Goal: Information Seeking & Learning: Learn about a topic

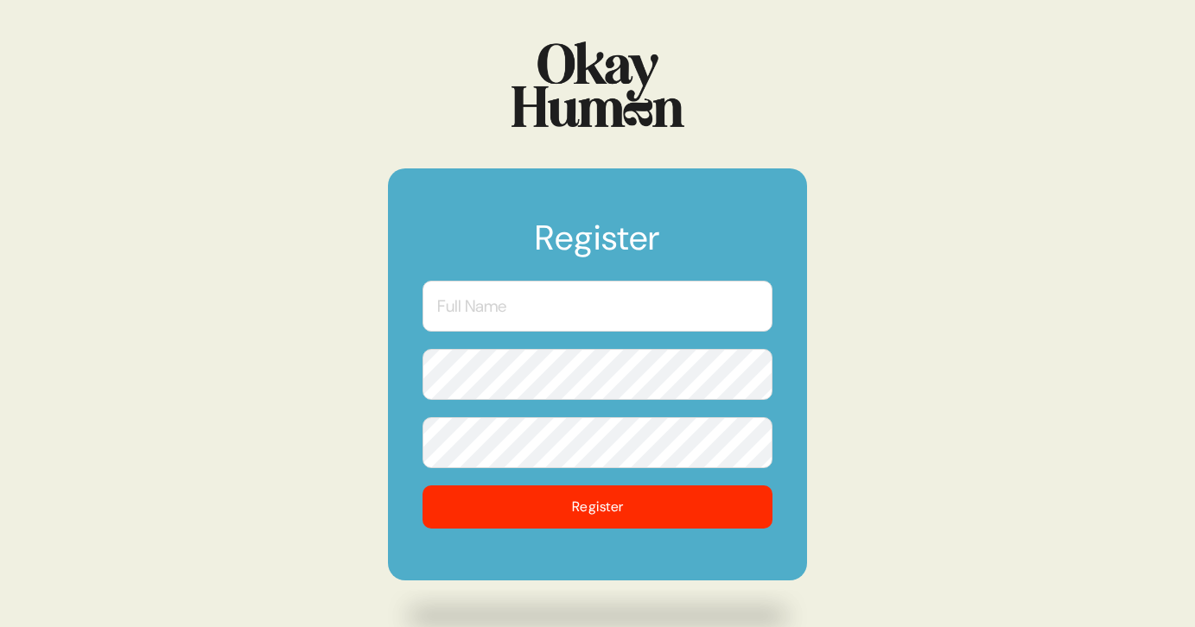
type input "[EMAIL_ADDRESS][PERSON_NAME][DOMAIN_NAME]"
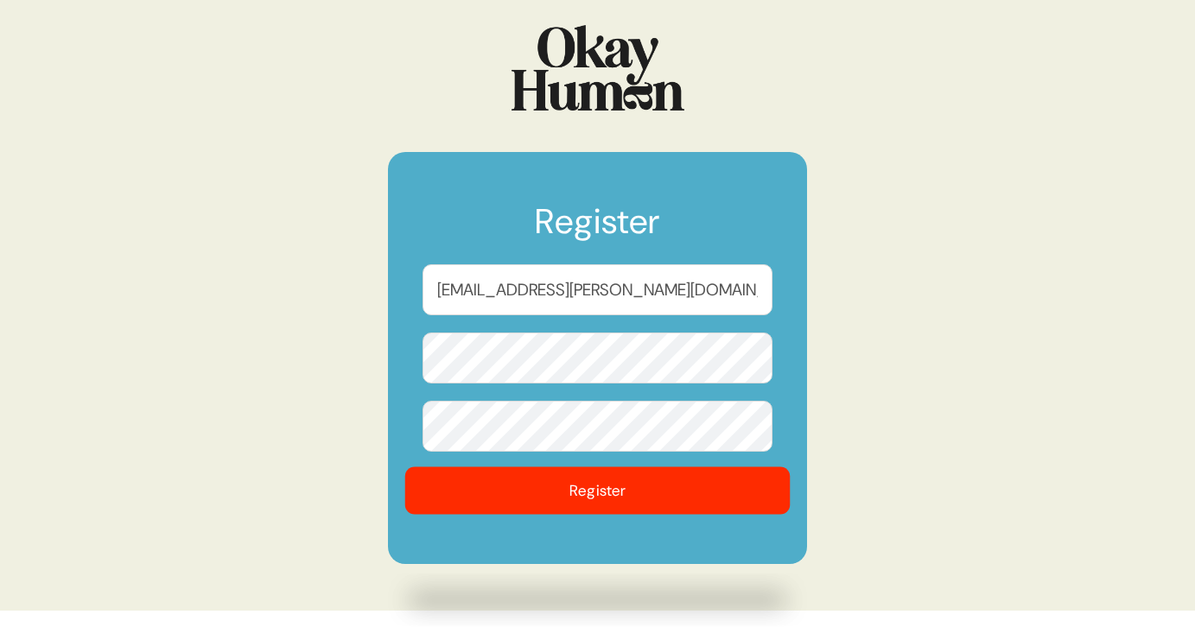
click at [611, 498] on button "Register" at bounding box center [597, 491] width 385 height 48
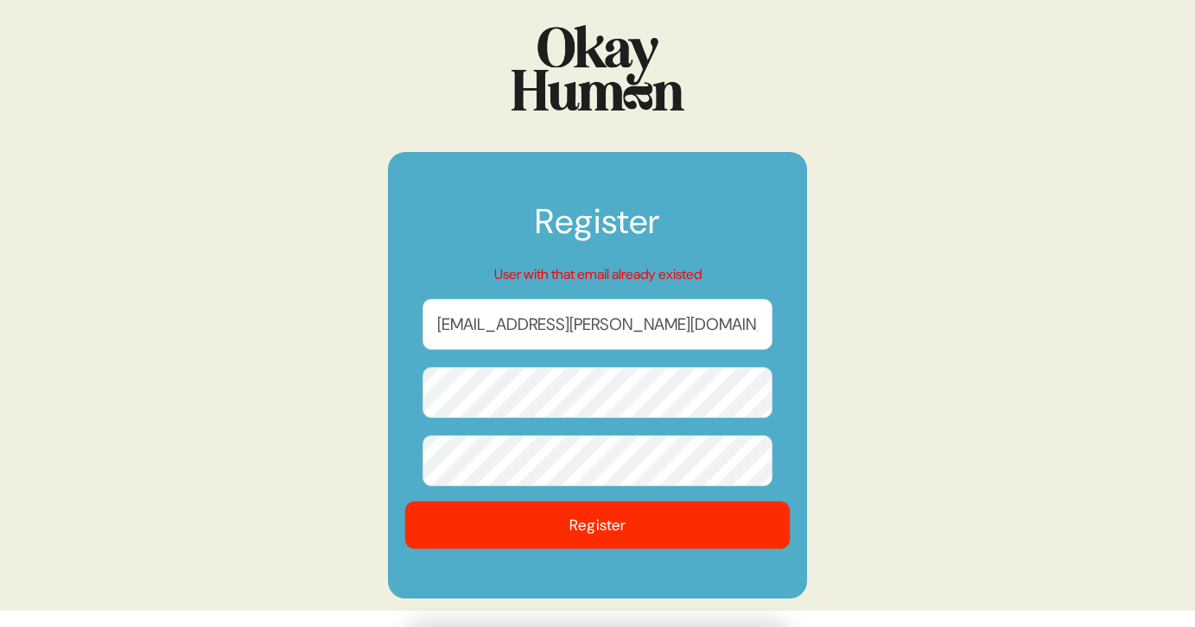
click at [597, 529] on button "Register" at bounding box center [597, 526] width 385 height 48
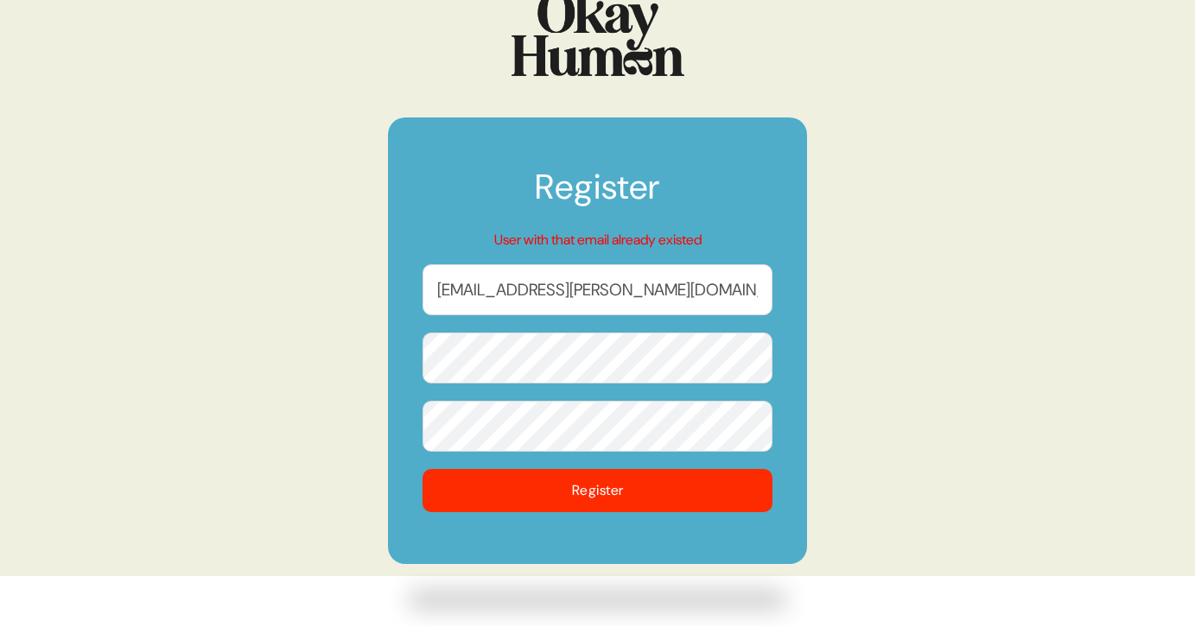
scroll to position [0, 0]
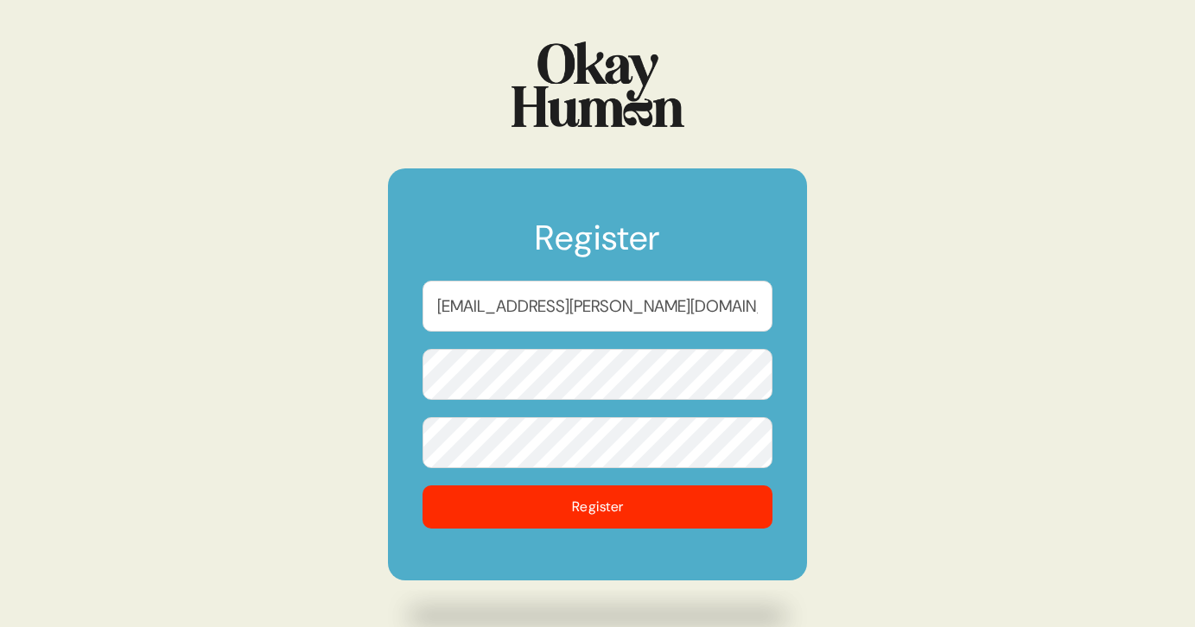
type input "Lish"
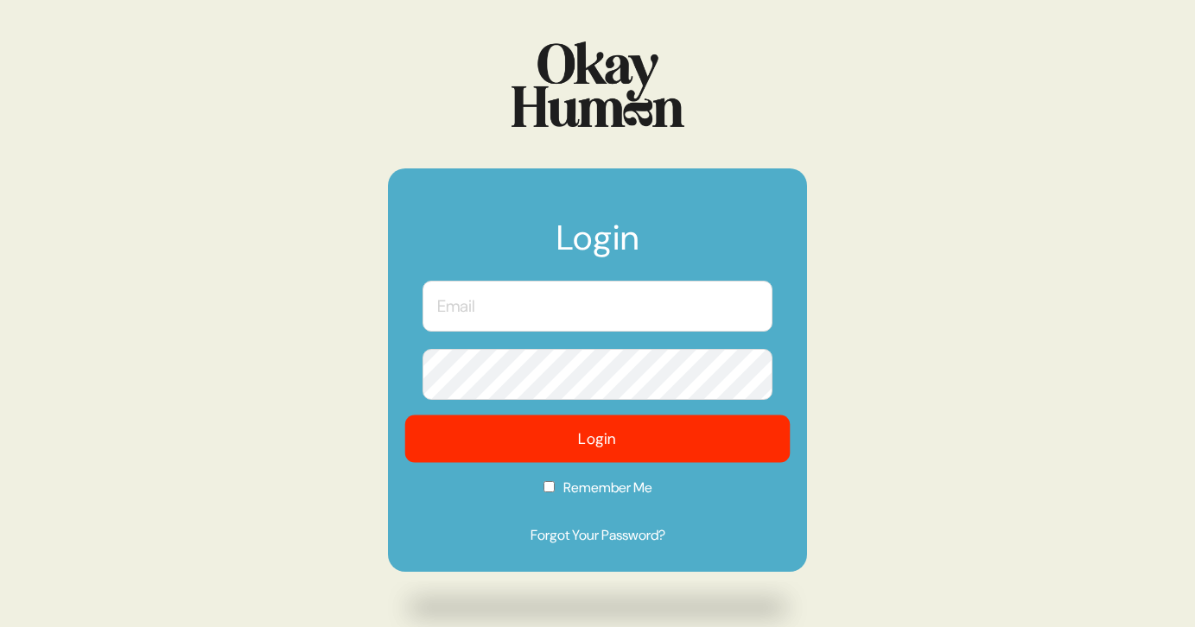
type input "[EMAIL_ADDRESS][PERSON_NAME][DOMAIN_NAME]"
click at [608, 439] on button "Login" at bounding box center [597, 440] width 385 height 48
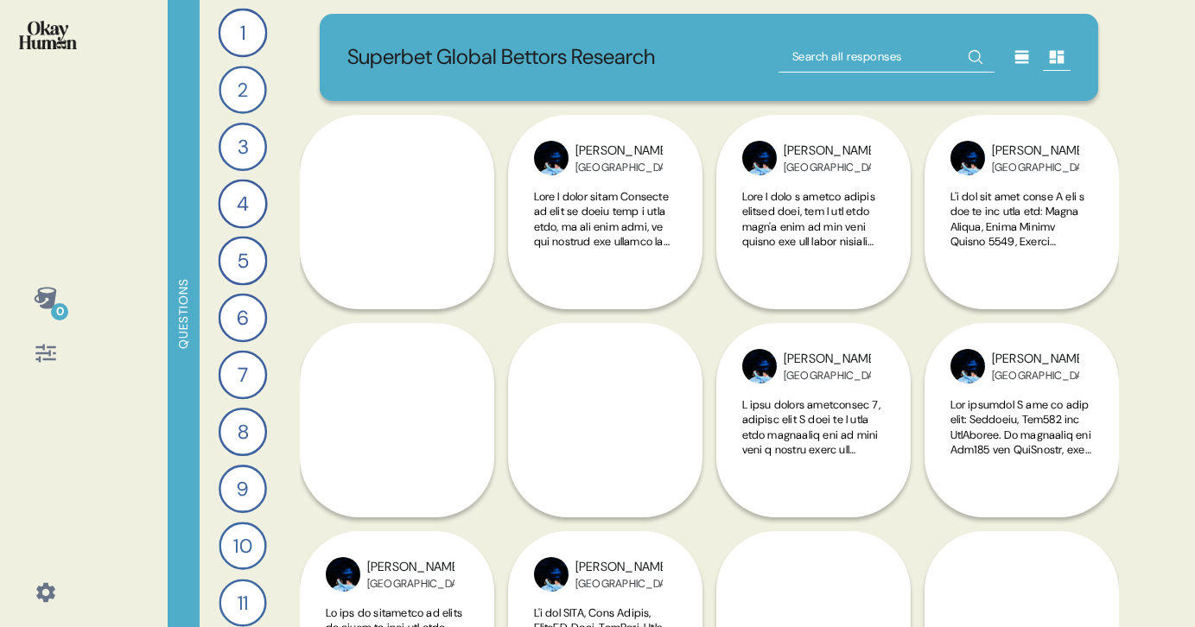
click at [38, 356] on icon at bounding box center [45, 353] width 20 height 18
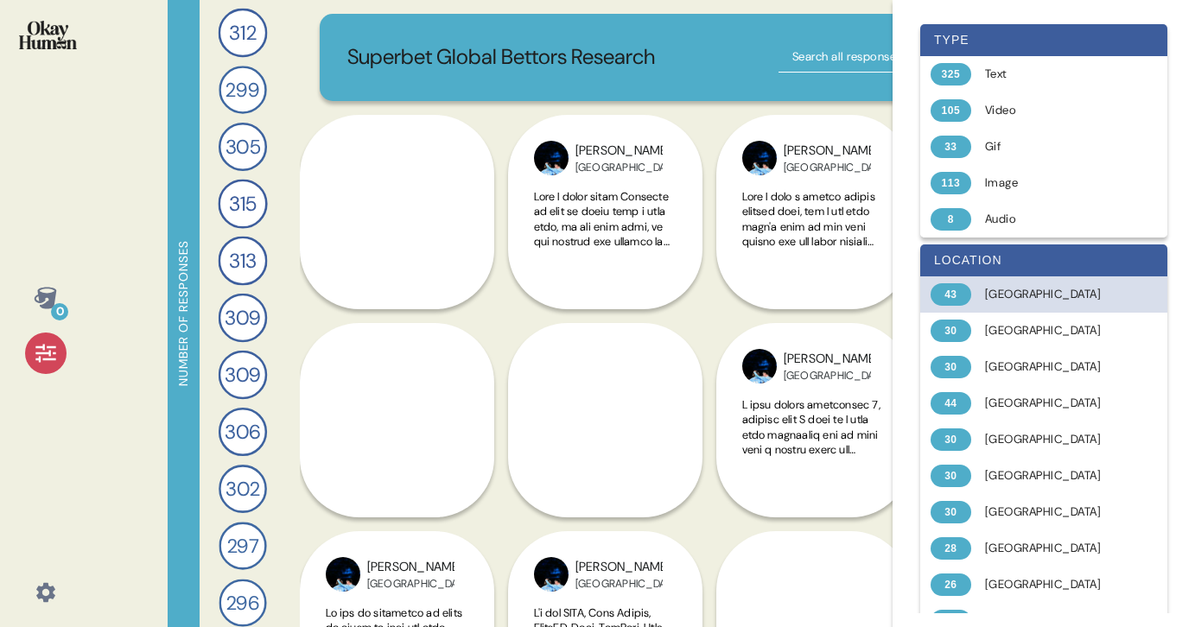
click at [1016, 295] on div "[GEOGRAPHIC_DATA]" at bounding box center [1053, 294] width 137 height 17
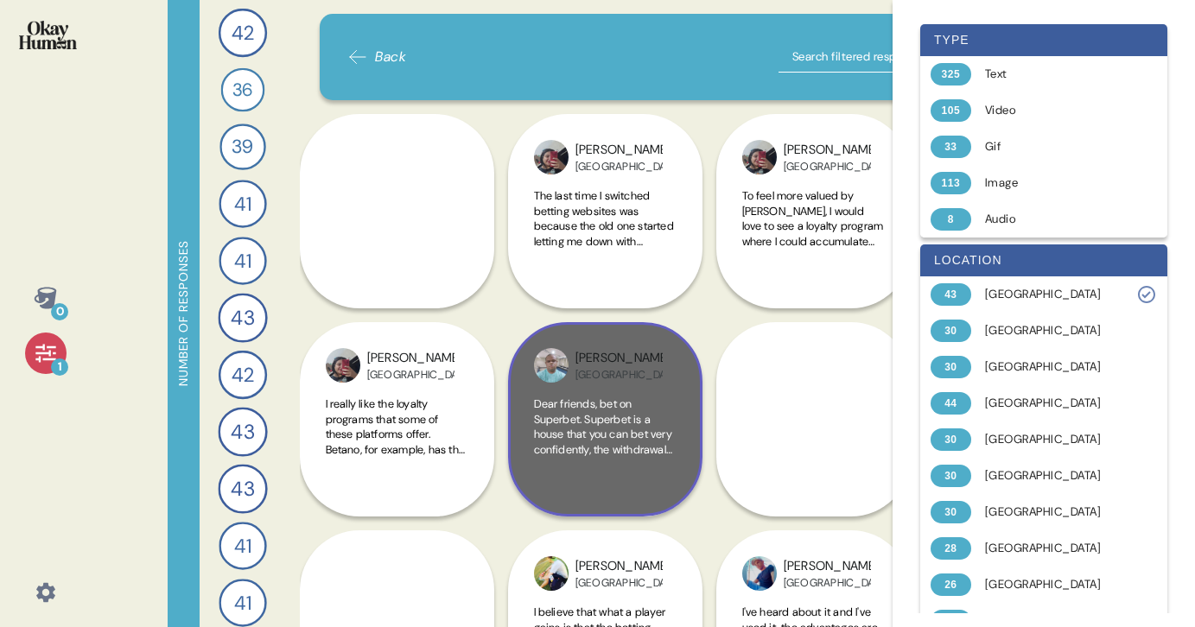
click at [606, 420] on span "Dear friends, bet on Superbet. Superbet is a house that you can bet very confid…" at bounding box center [604, 510] width 141 height 227
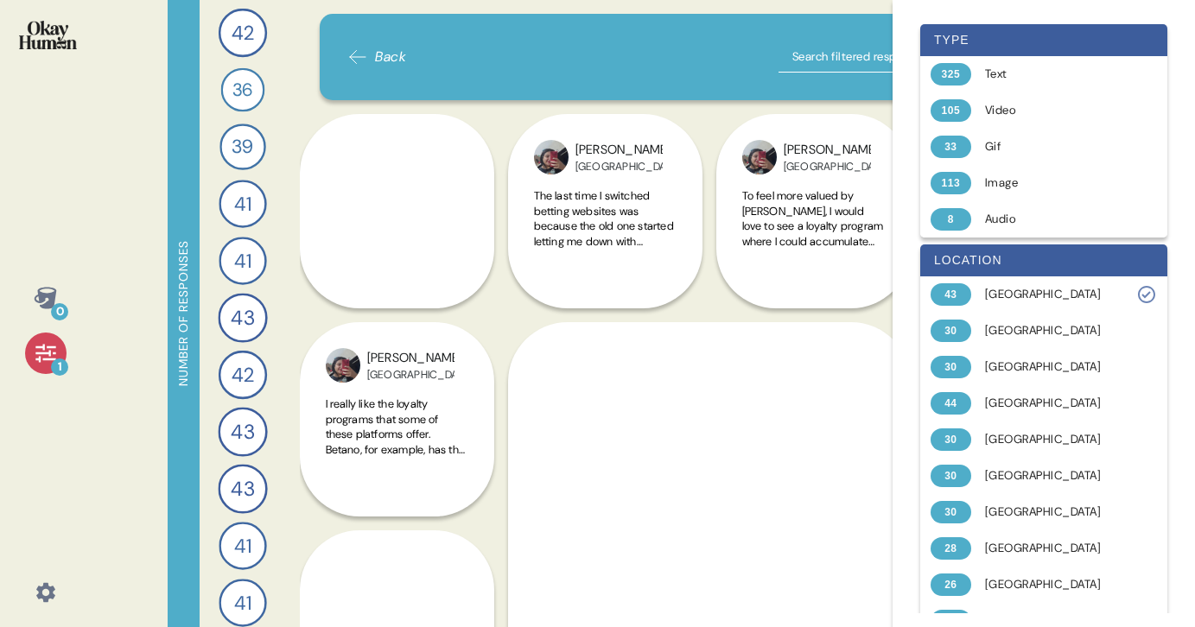
scroll to position [70, 0]
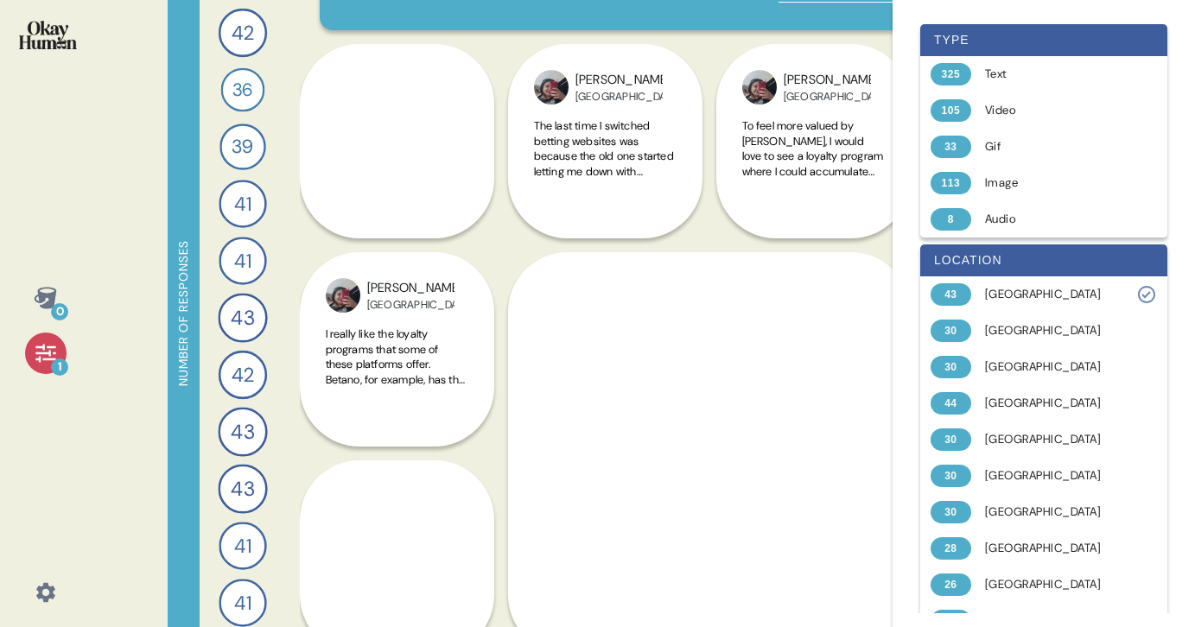
click at [107, 275] on div "0 1 Number of responses 42 Describe your perfect day of entertainment and send …" at bounding box center [597, 313] width 1195 height 627
click at [45, 352] on icon at bounding box center [46, 353] width 24 height 24
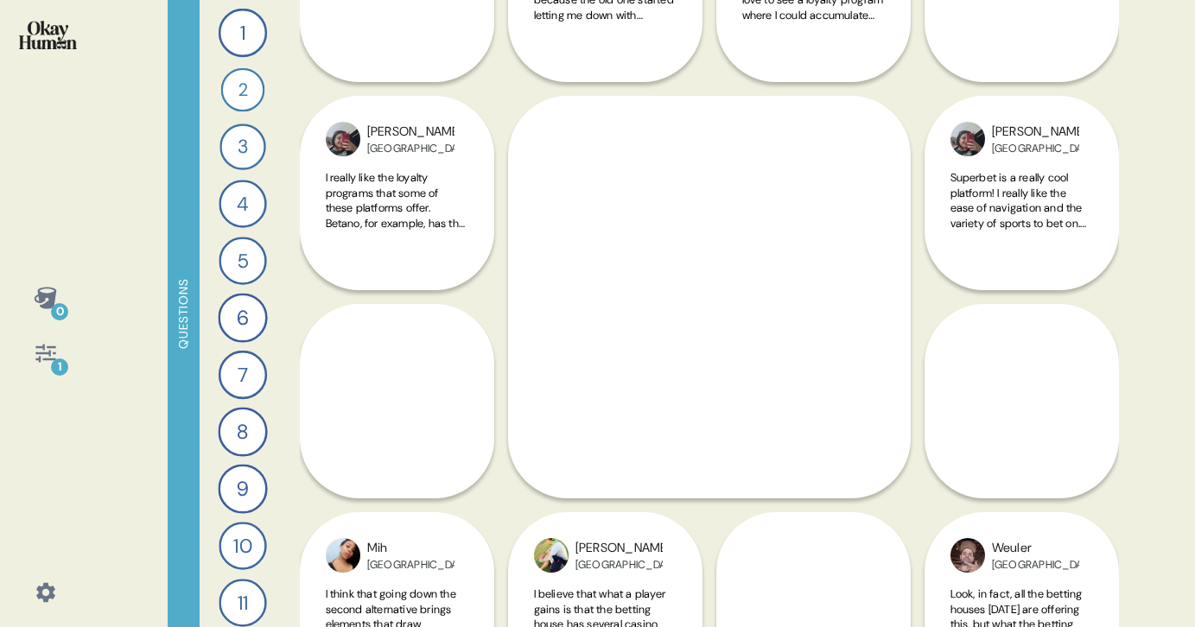
scroll to position [256, 0]
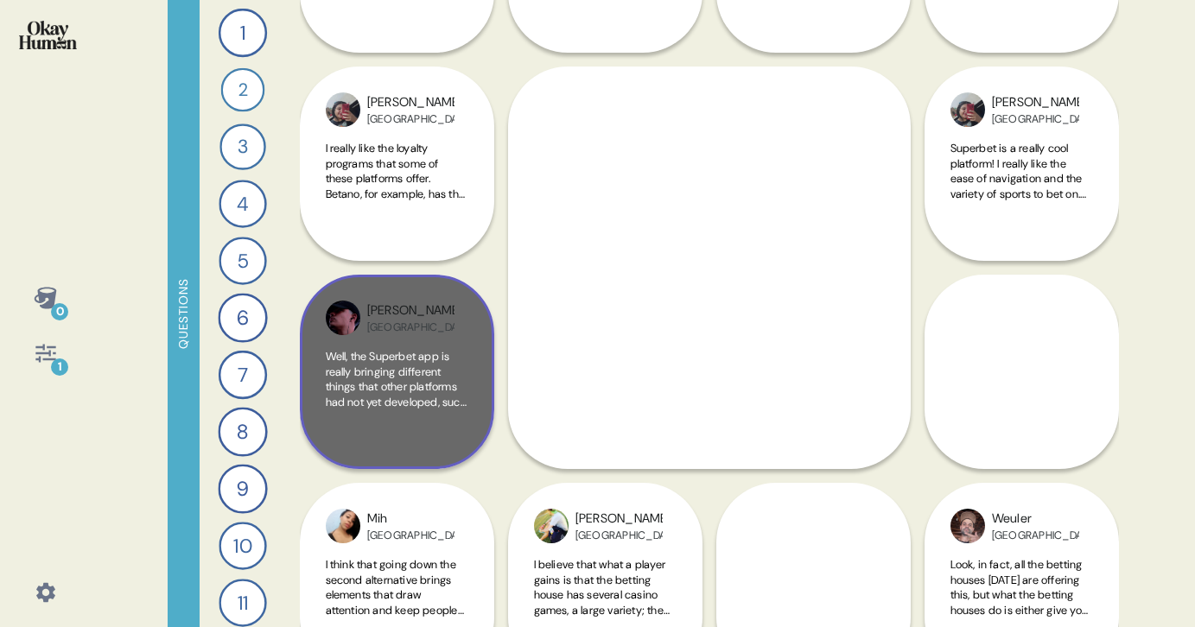
click at [381, 384] on span "Well, the Superbet app is really bringing different things that other platforms…" at bounding box center [396, 455] width 141 height 212
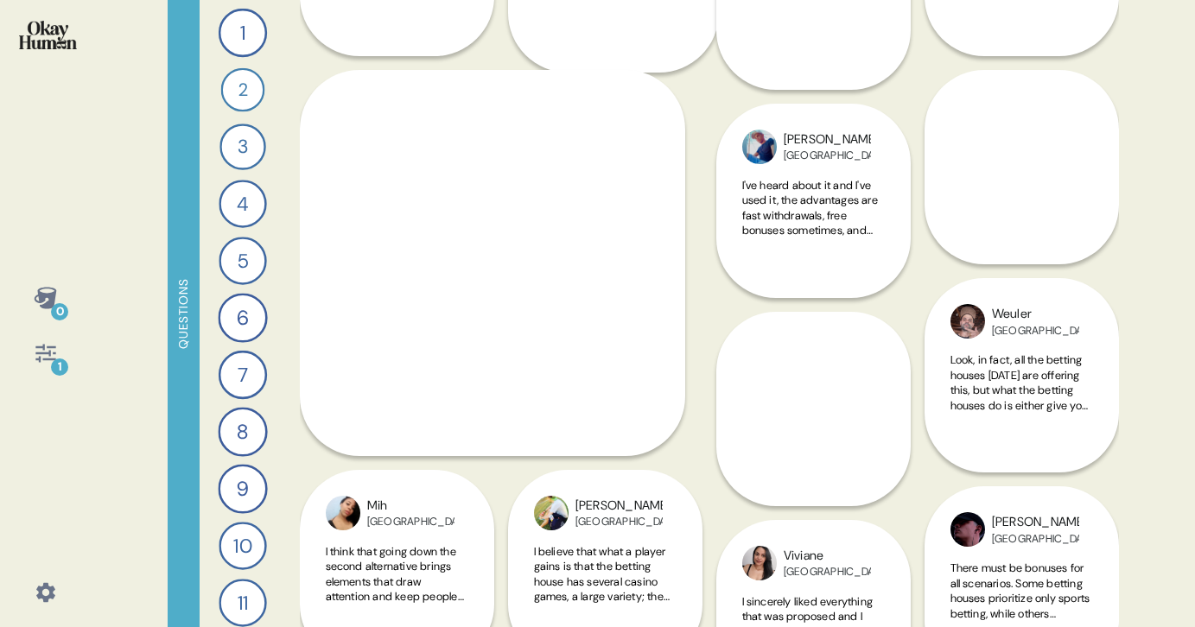
scroll to position [464, 0]
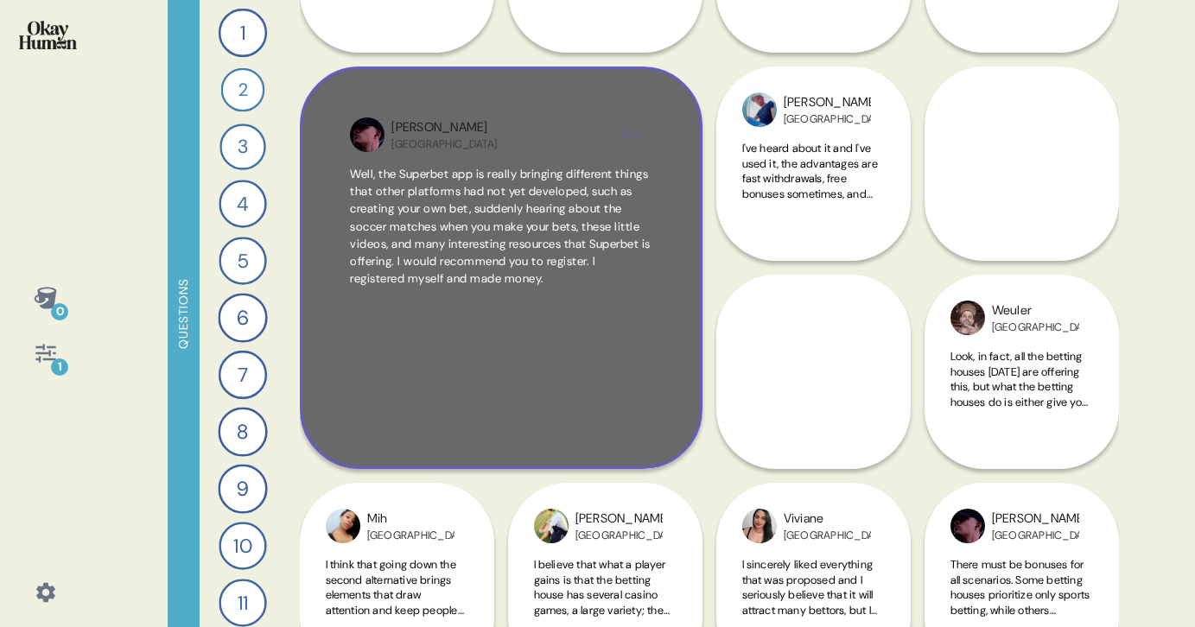
click at [489, 289] on span "Well, the Superbet app is really bringing different things that other platforms…" at bounding box center [500, 227] width 301 height 123
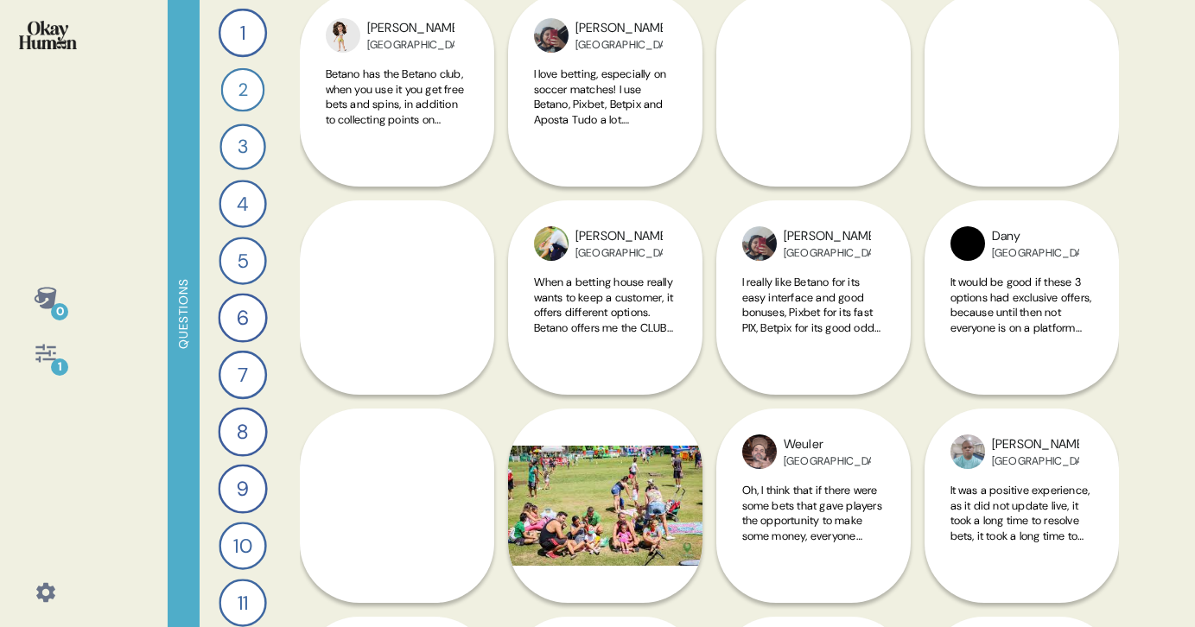
scroll to position [1114, 0]
